Goal: Task Accomplishment & Management: Use online tool/utility

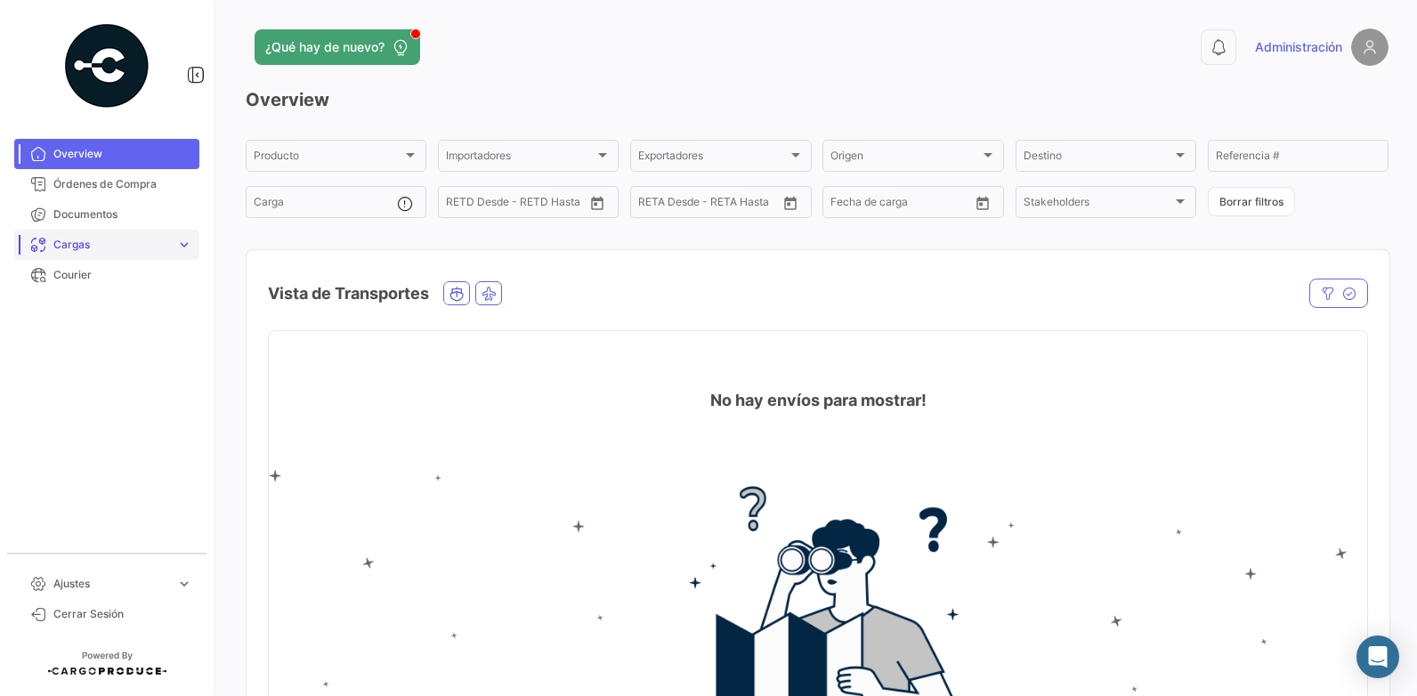
click at [109, 251] on span "Cargas" at bounding box center [111, 245] width 116 height 16
click at [121, 314] on span "Cargas Marítimas" at bounding box center [91, 312] width 90 height 16
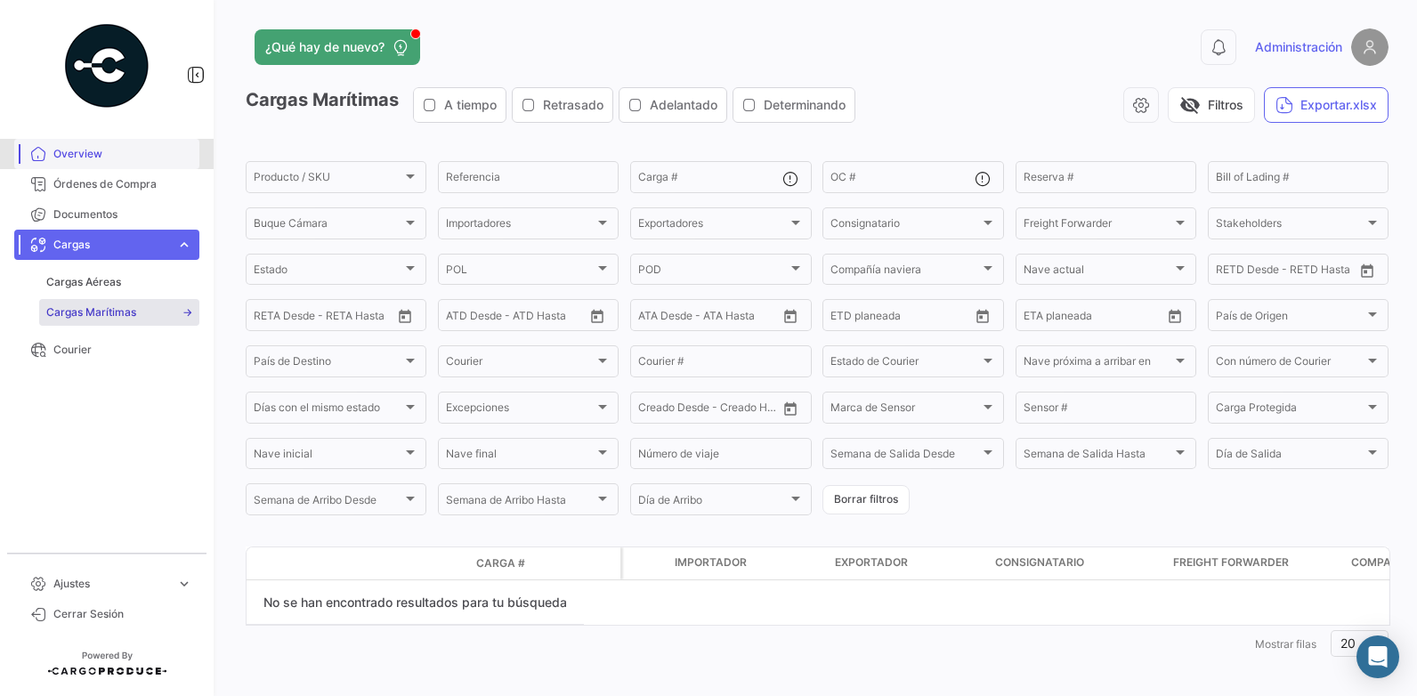
click at [116, 159] on span "Overview" at bounding box center [122, 154] width 139 height 16
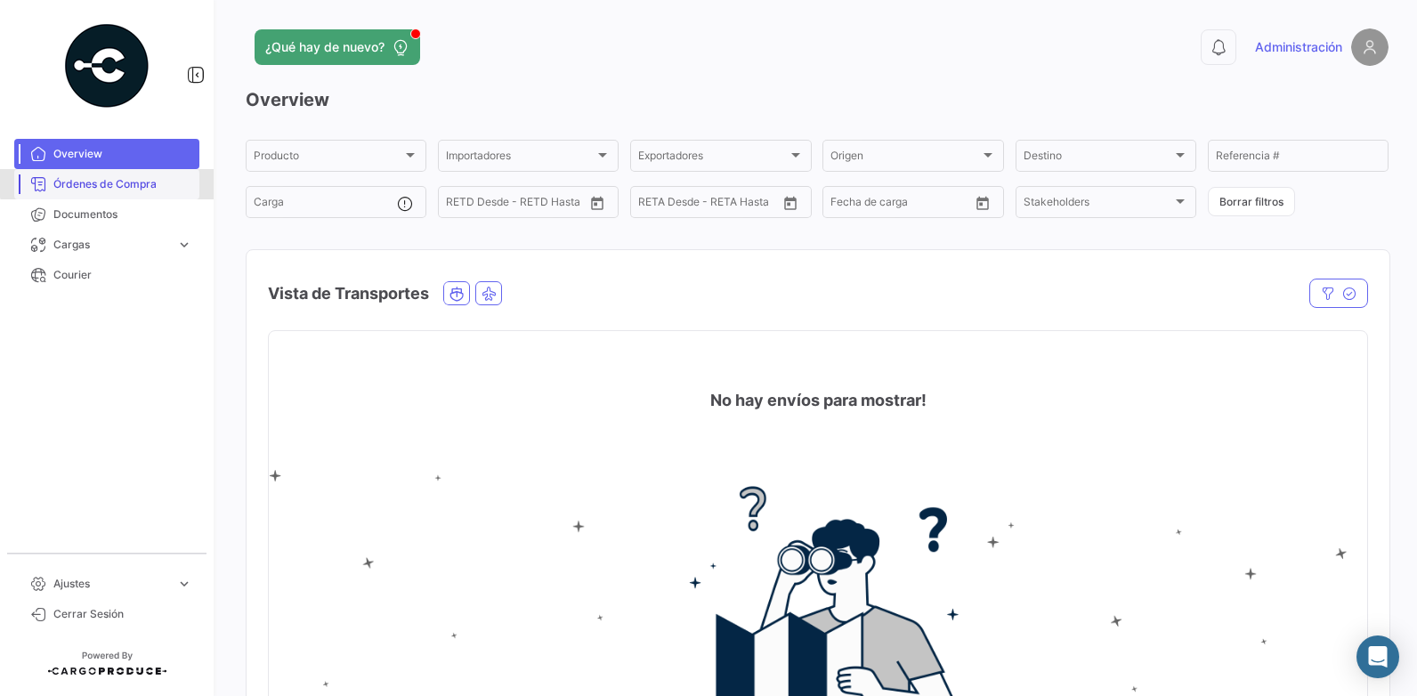
click at [116, 182] on span "Órdenes de Compra" at bounding box center [122, 184] width 139 height 16
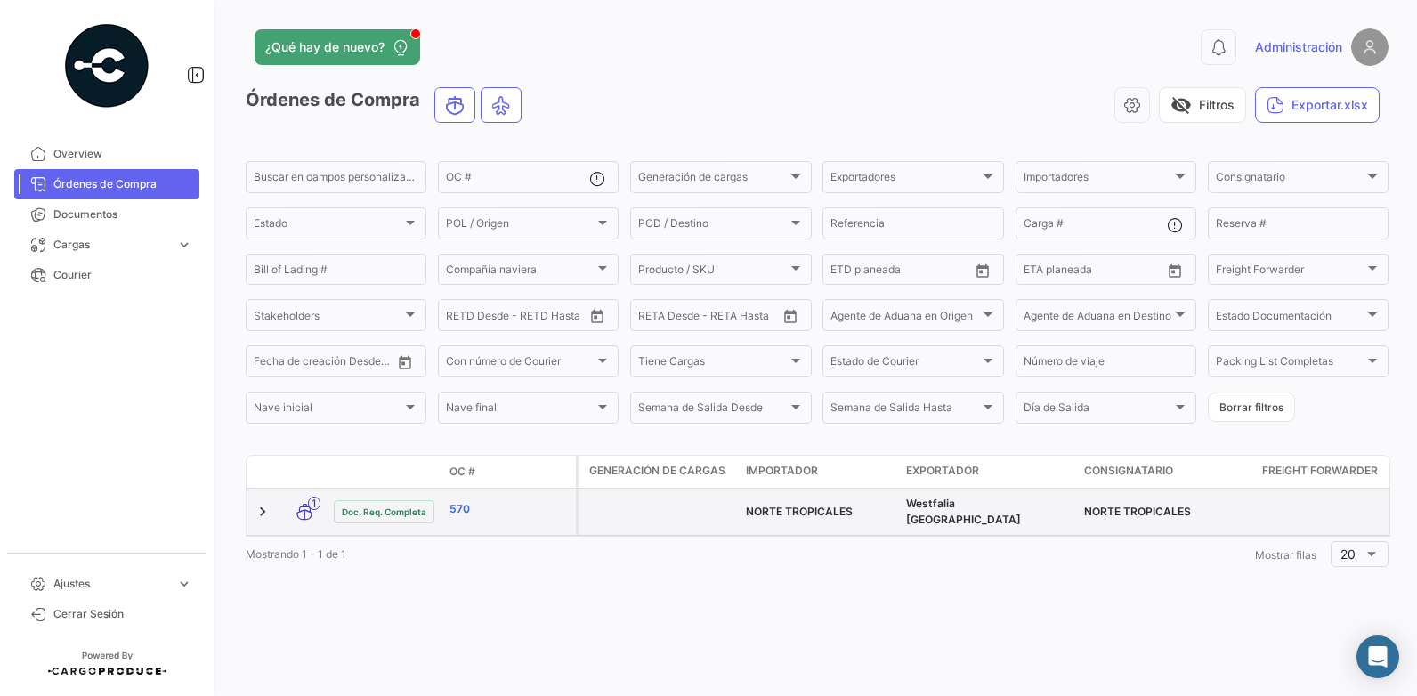
click at [457, 503] on link "570" at bounding box center [508, 509] width 119 height 16
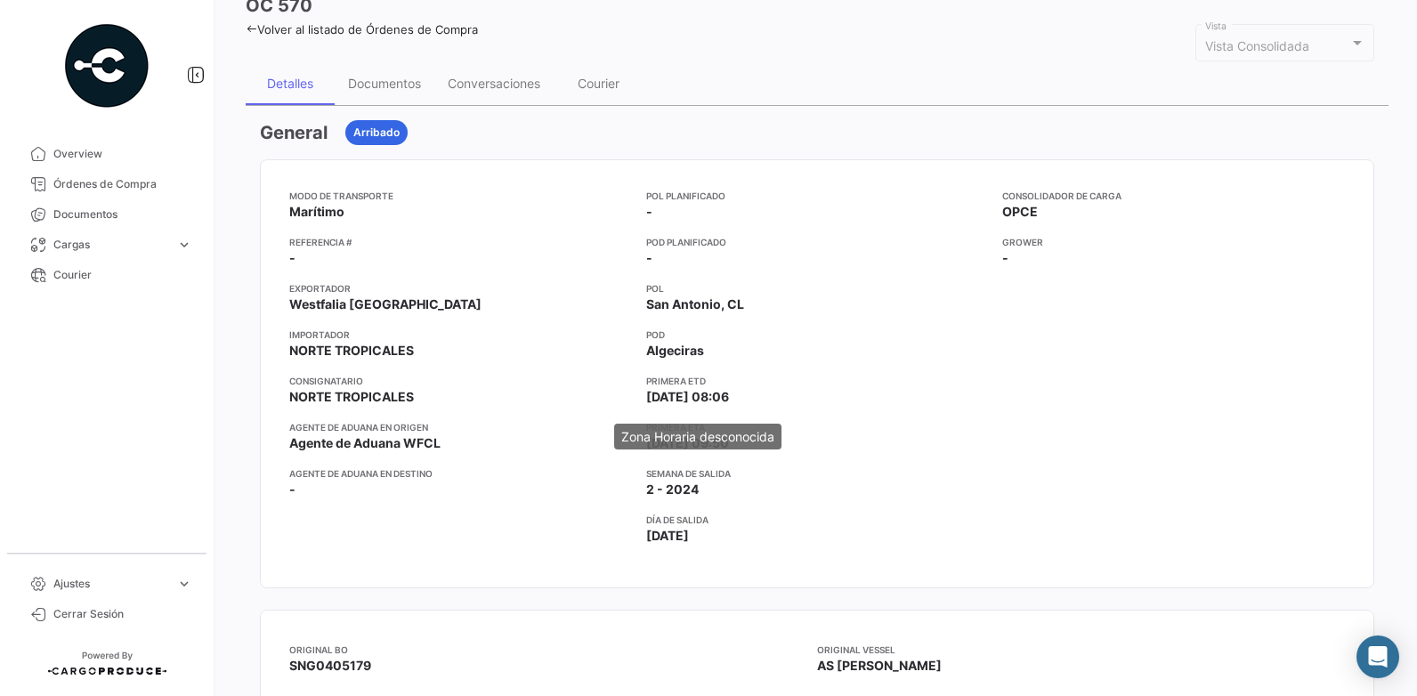
scroll to position [89, 0]
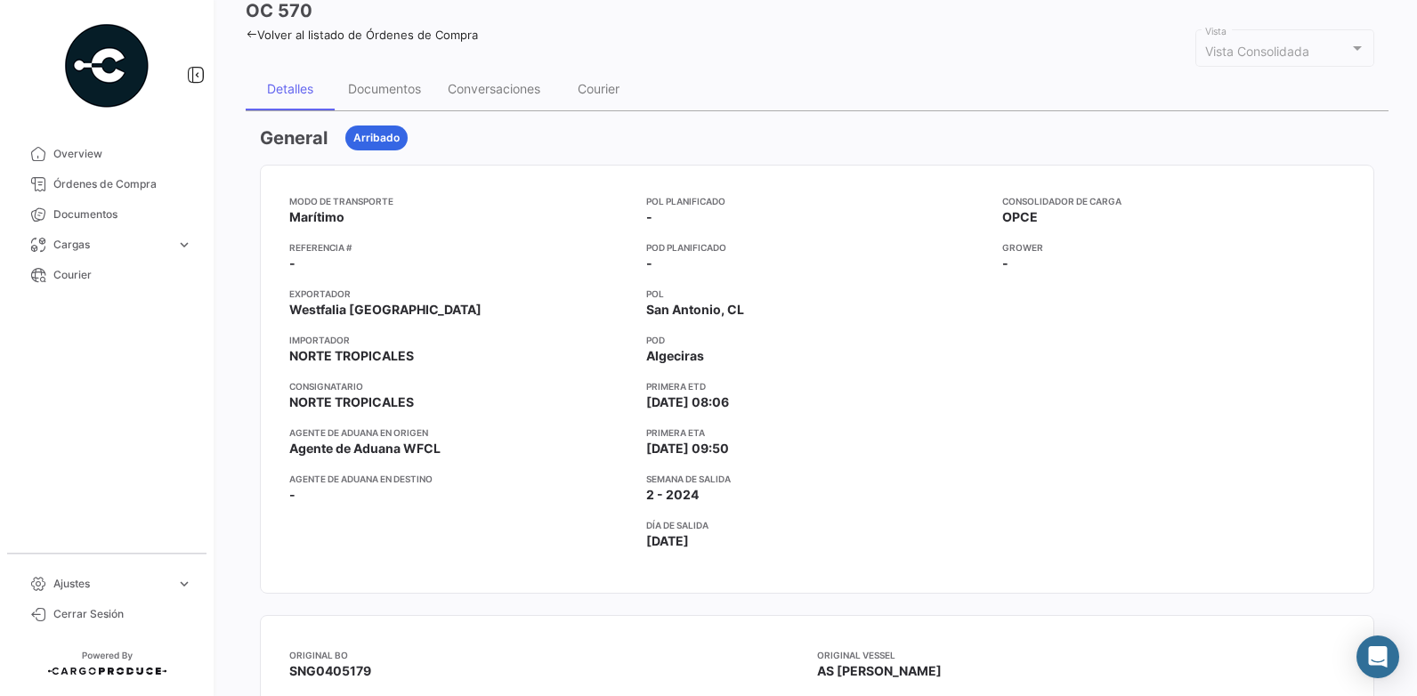
click at [116, 328] on mat-nav-list "Overview Órdenes de Compra Documentos Cargas expand_more Cargas Aéreas Cargas M…" at bounding box center [107, 339] width 214 height 414
click at [107, 215] on span "Documentos" at bounding box center [122, 214] width 139 height 16
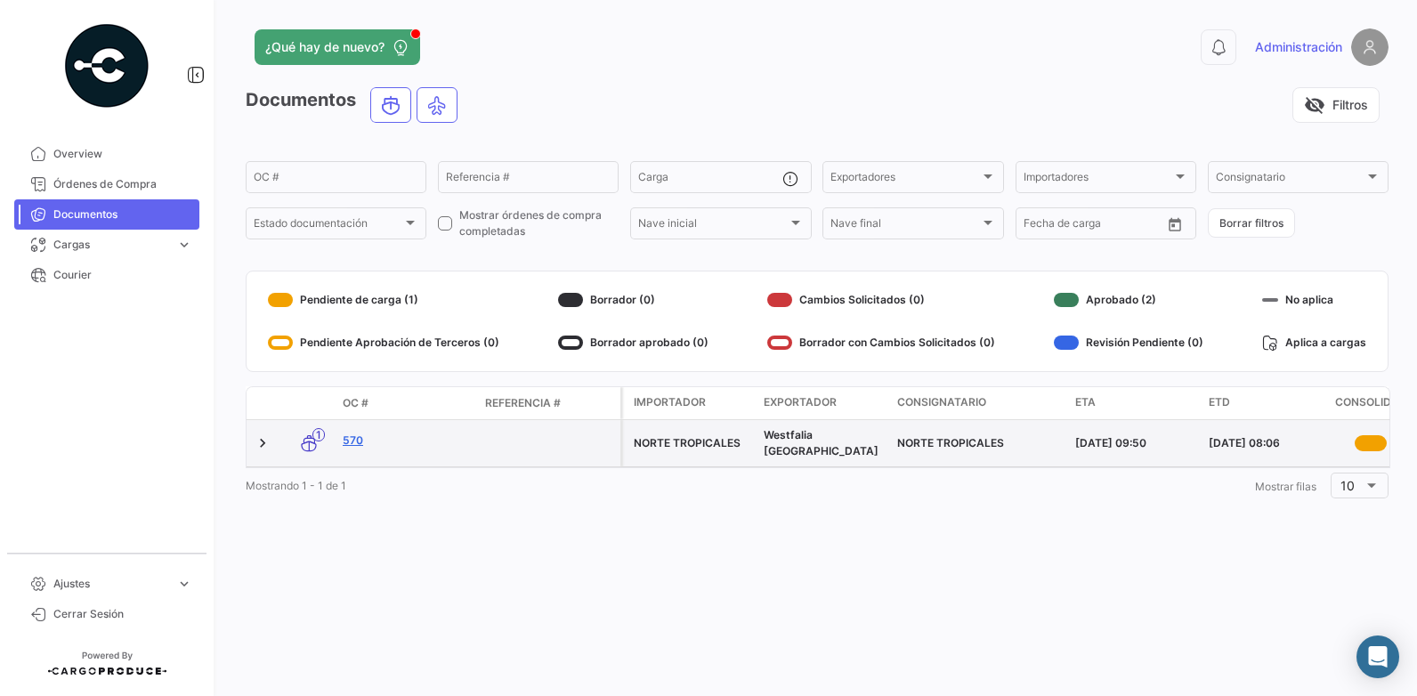
click at [354, 435] on link "570" at bounding box center [407, 440] width 128 height 16
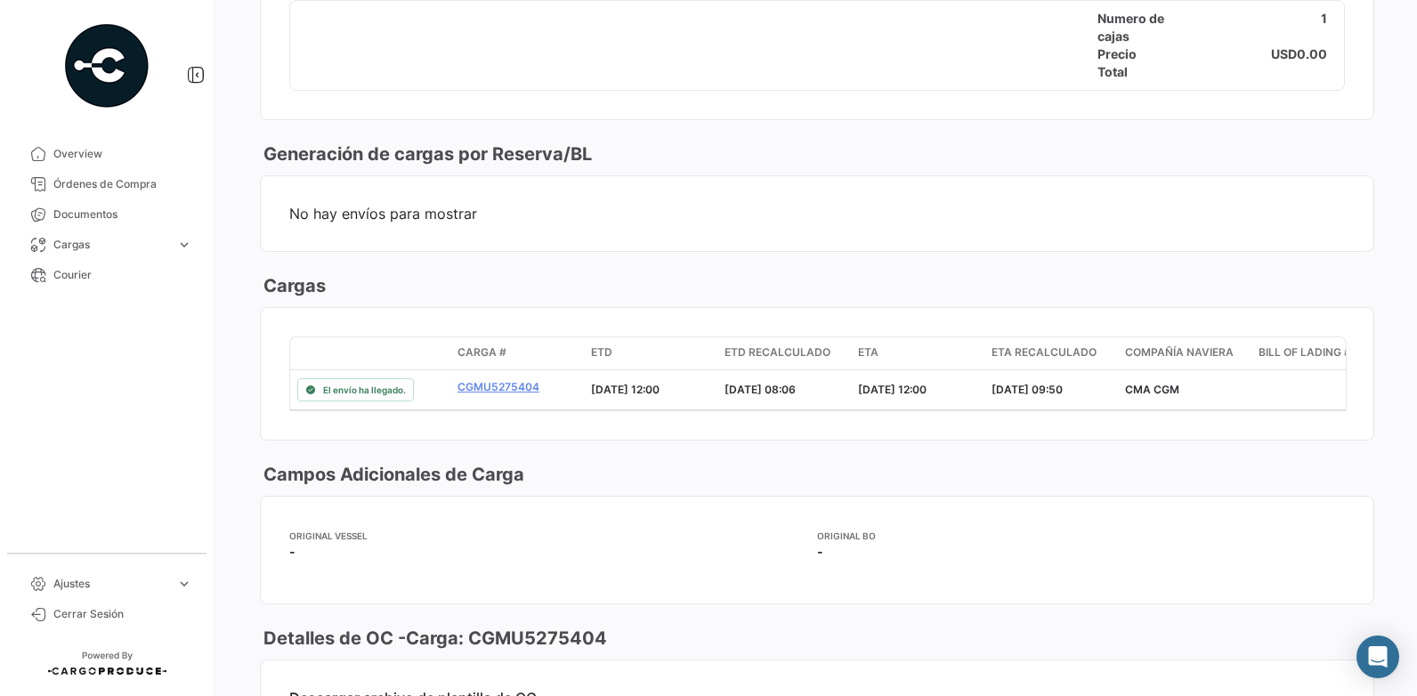
scroll to position [1274, 0]
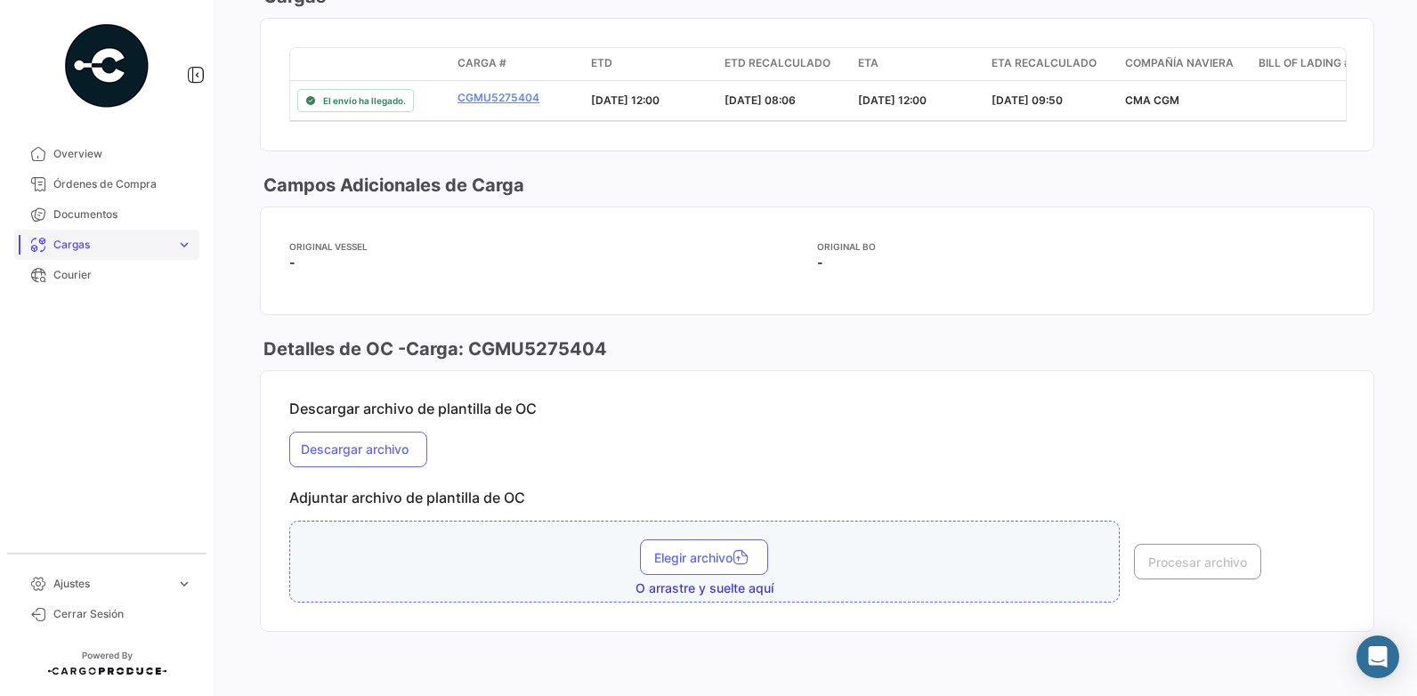
click at [106, 248] on span "Cargas" at bounding box center [111, 245] width 116 height 16
click at [105, 315] on span "Cargas Marítimas" at bounding box center [91, 312] width 90 height 16
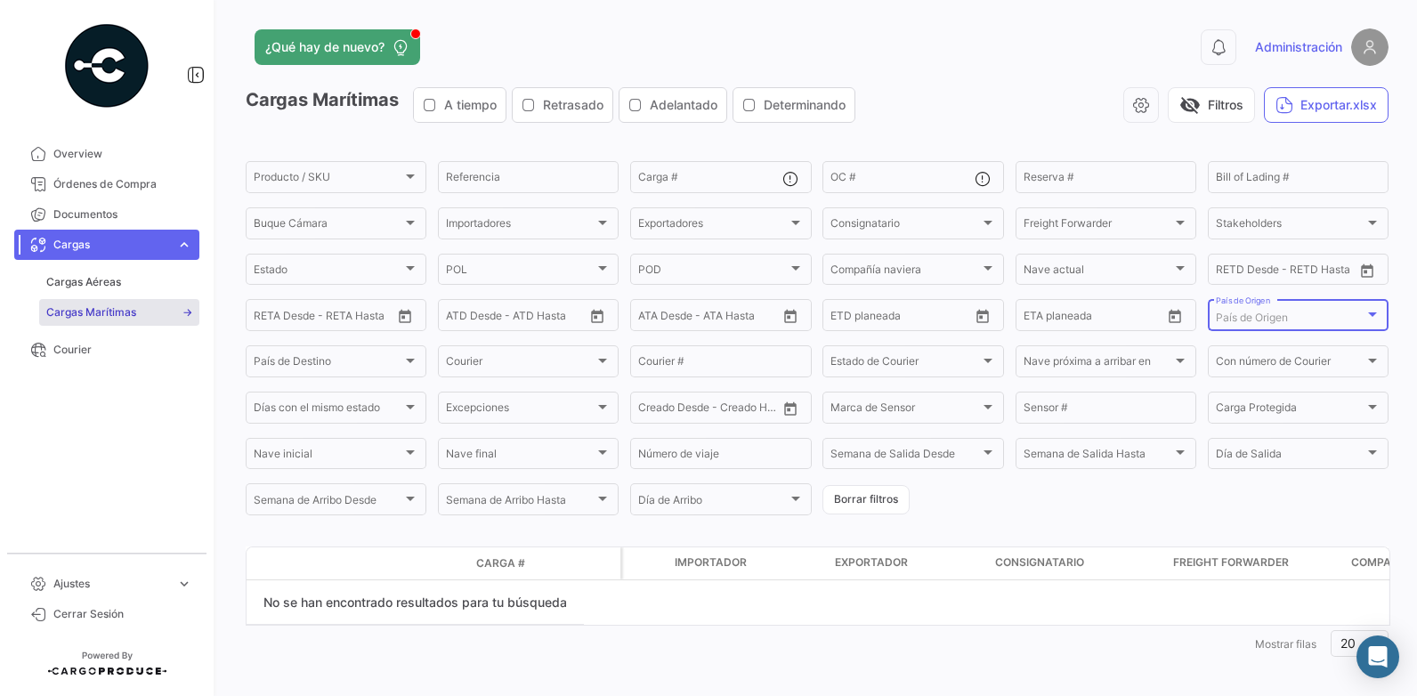
click at [1332, 313] on div "País de Origen" at bounding box center [1290, 317] width 149 height 12
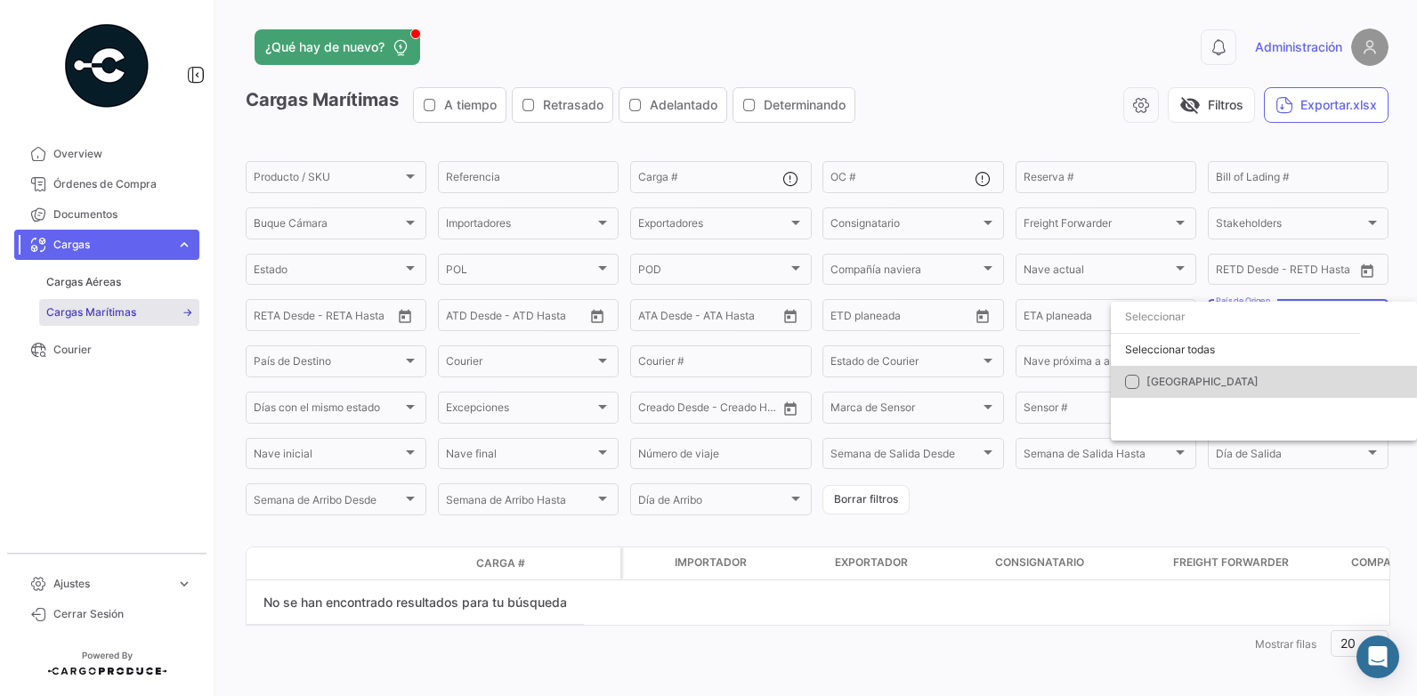
click at [1129, 374] on mat-option "[GEOGRAPHIC_DATA]" at bounding box center [1264, 382] width 306 height 32
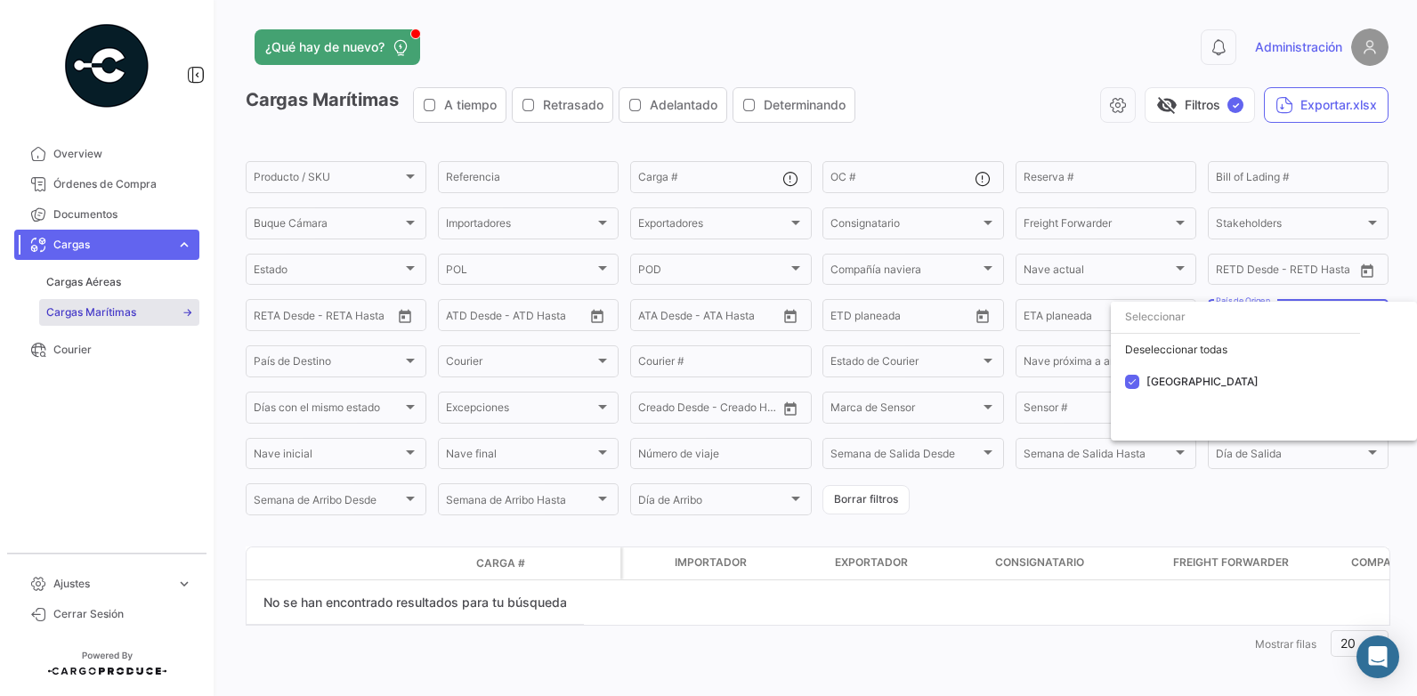
click at [1049, 316] on div at bounding box center [708, 348] width 1417 height 696
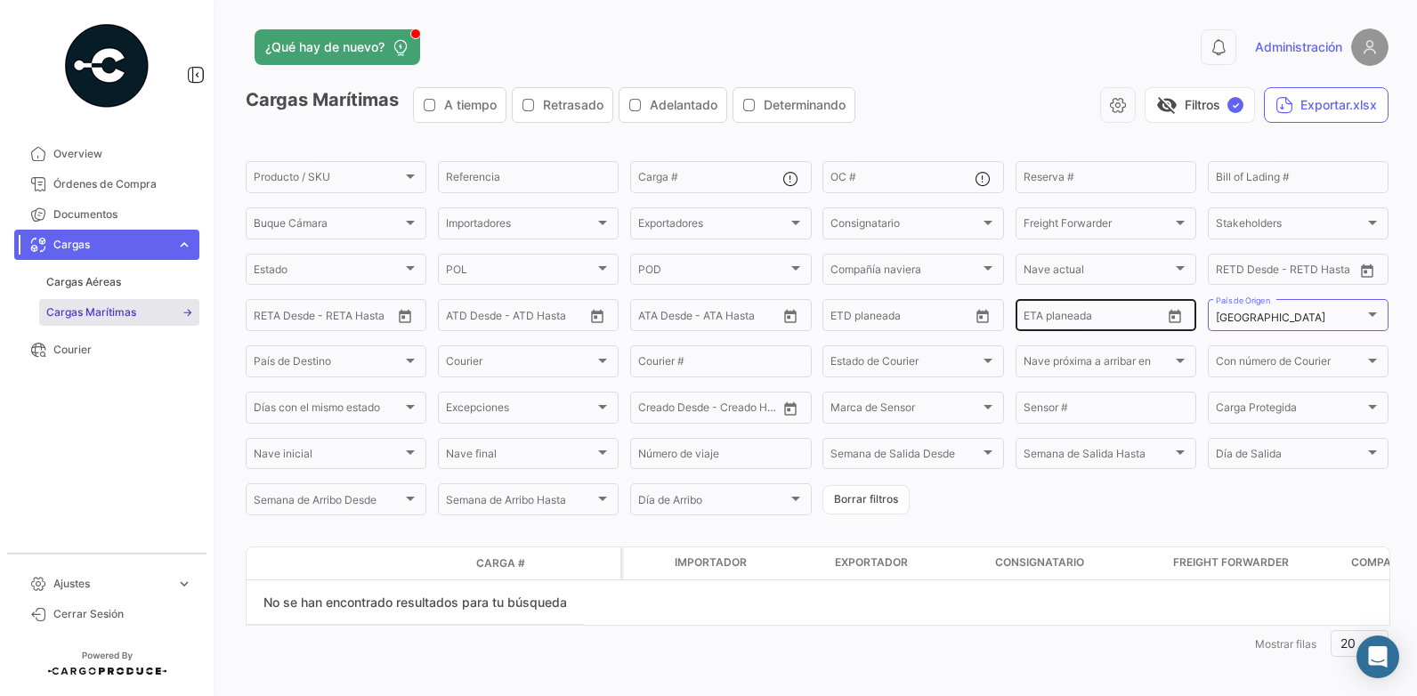
click at [1167, 319] on icon "Open calendar" at bounding box center [1175, 317] width 16 height 16
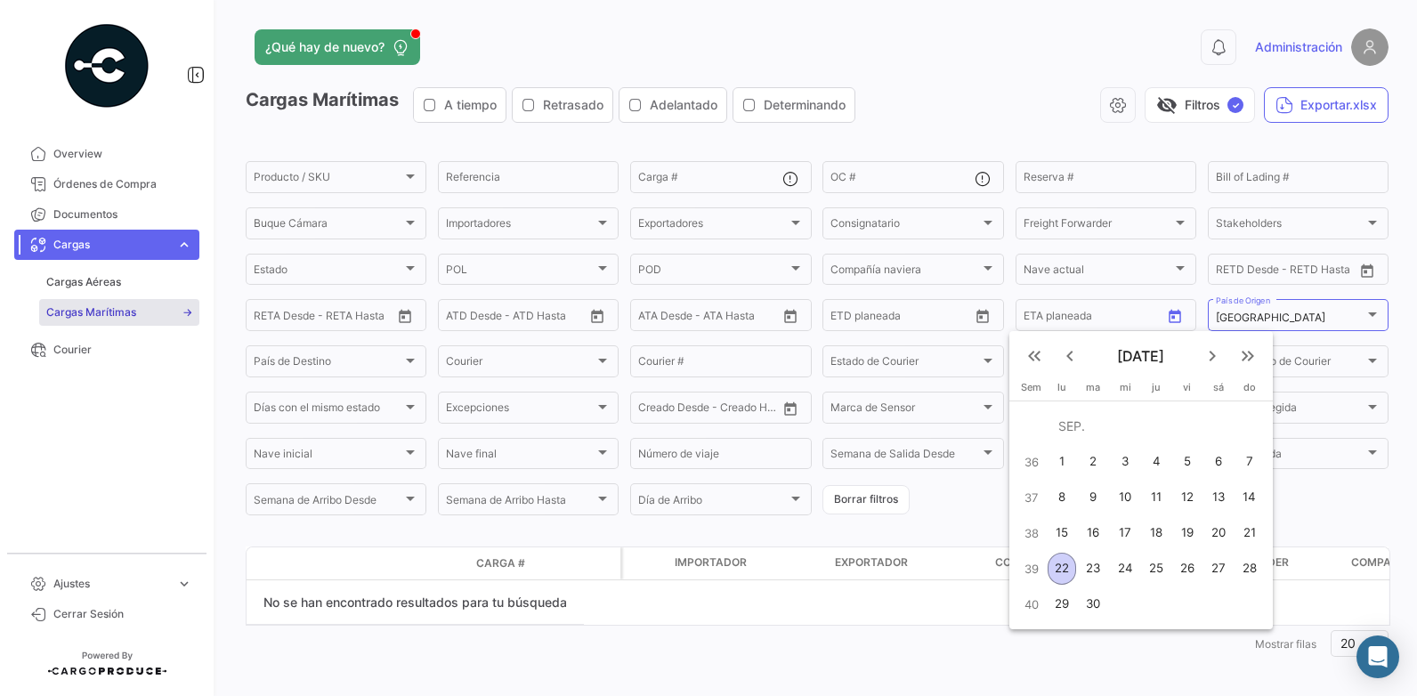
click at [1199, 356] on button "keyboard_arrow_right" at bounding box center [1212, 356] width 36 height 36
click at [1125, 461] on div "1" at bounding box center [1125, 462] width 28 height 32
type input "[DATE]"
click at [844, 673] on div at bounding box center [708, 348] width 1417 height 696
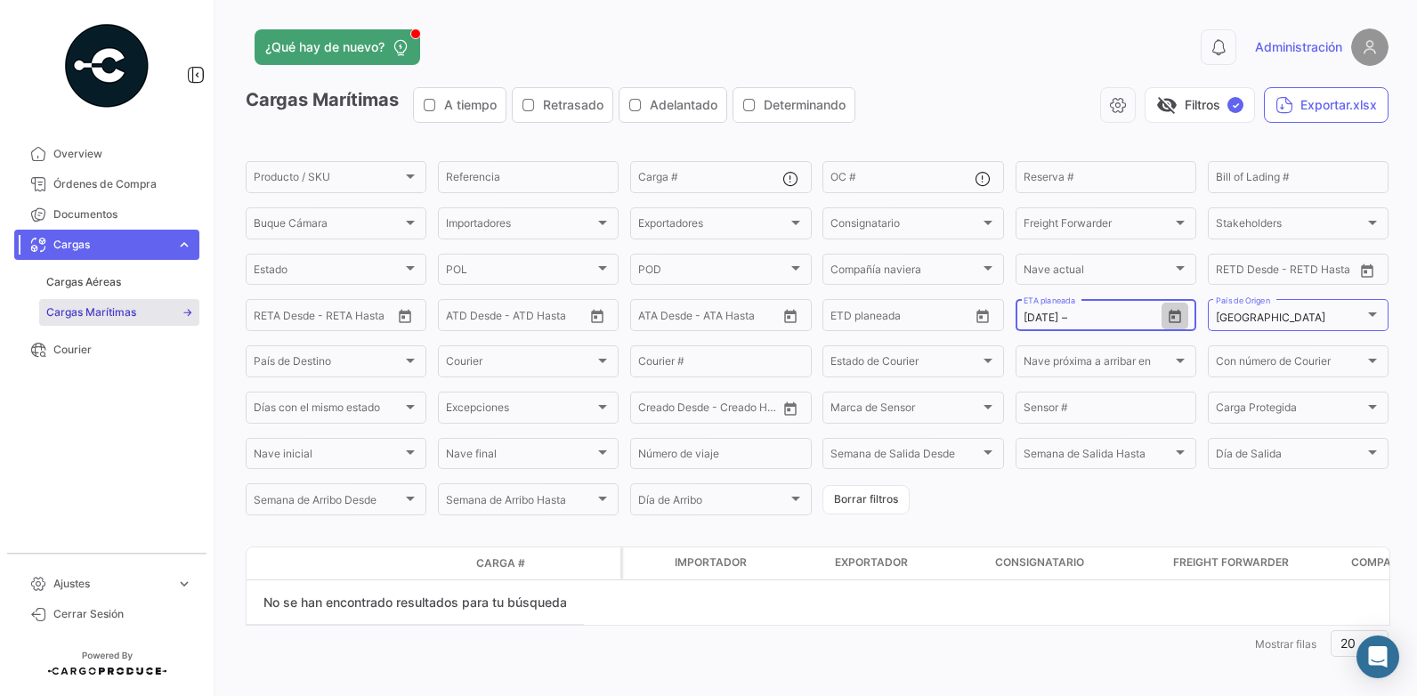
click at [1168, 311] on icon "Open calendar" at bounding box center [1174, 316] width 12 height 13
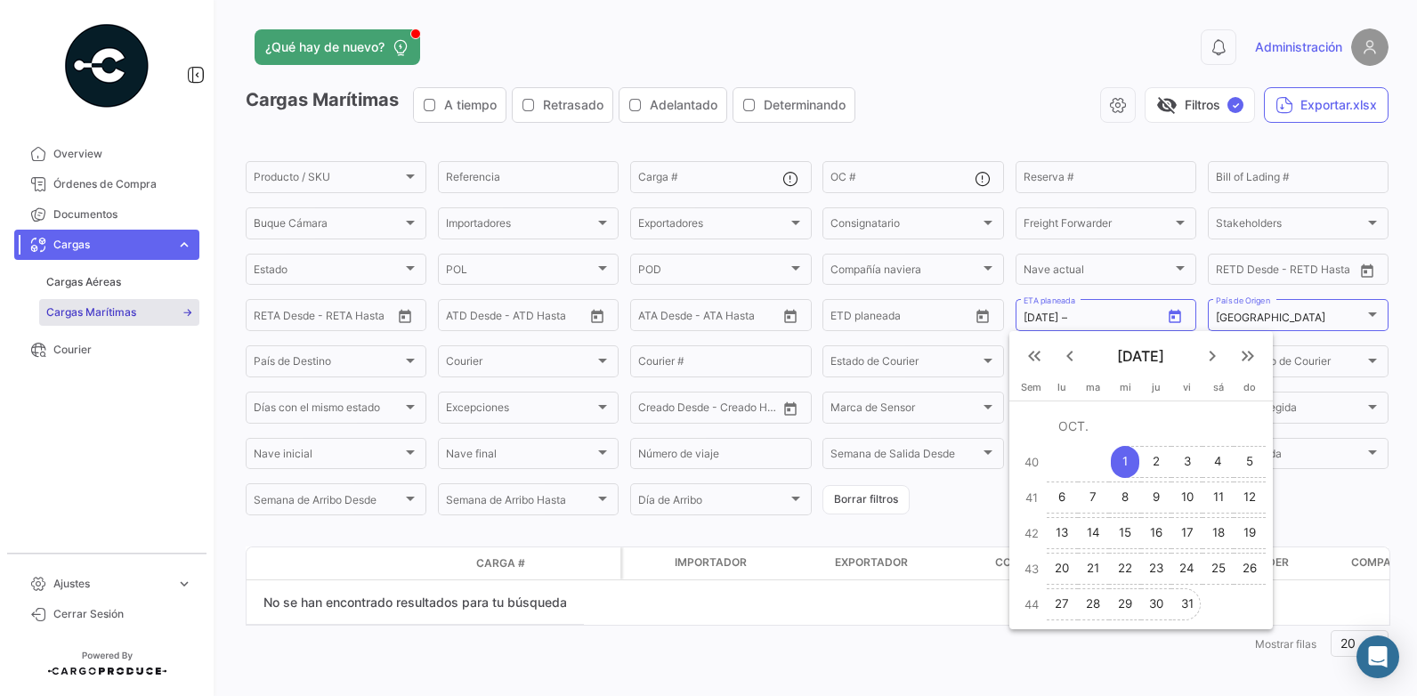
drag, startPoint x: 1186, startPoint y: 601, endPoint x: 1177, endPoint y: 599, distance: 9.1
click at [1186, 602] on div "31" at bounding box center [1187, 604] width 28 height 32
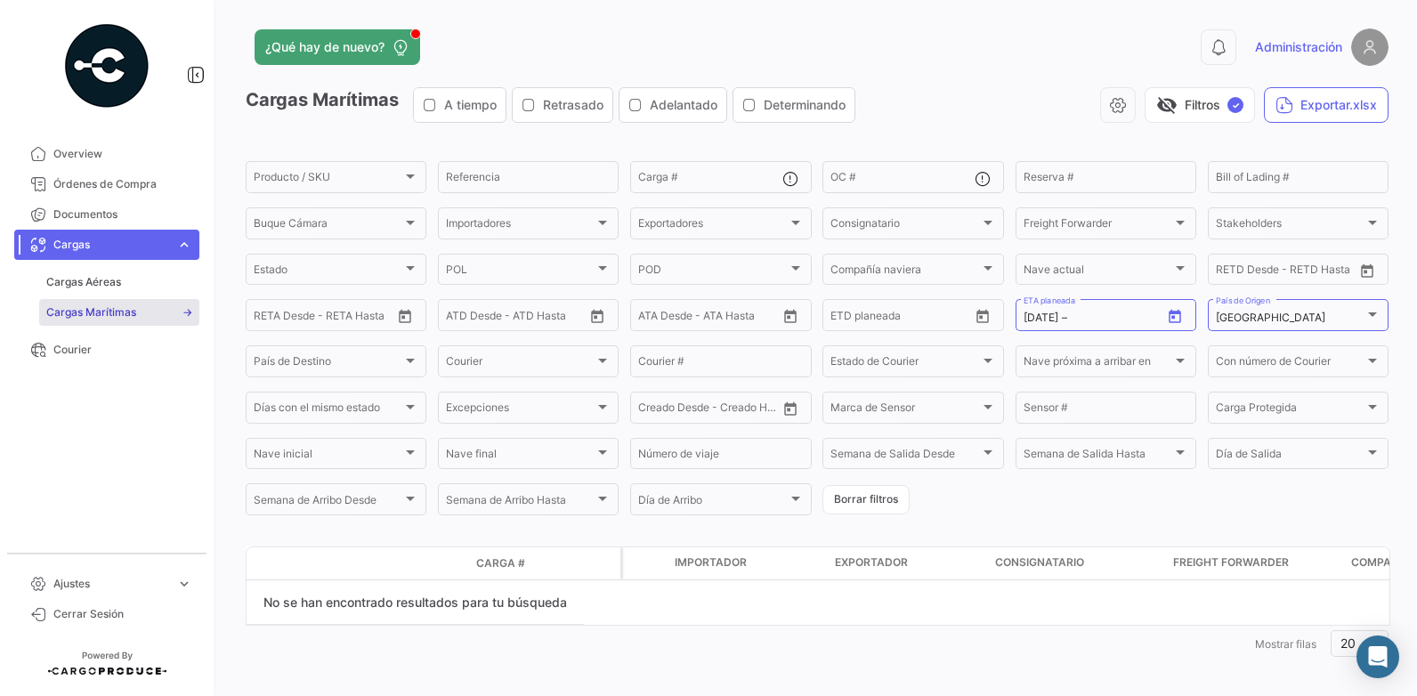
type input "[DATE]"
click at [128, 487] on mat-nav-list "Overview Órdenes de Compra Documentos Cargas expand_more Cargas Aéreas Cargas M…" at bounding box center [107, 339] width 214 height 414
